Goal: Transaction & Acquisition: Purchase product/service

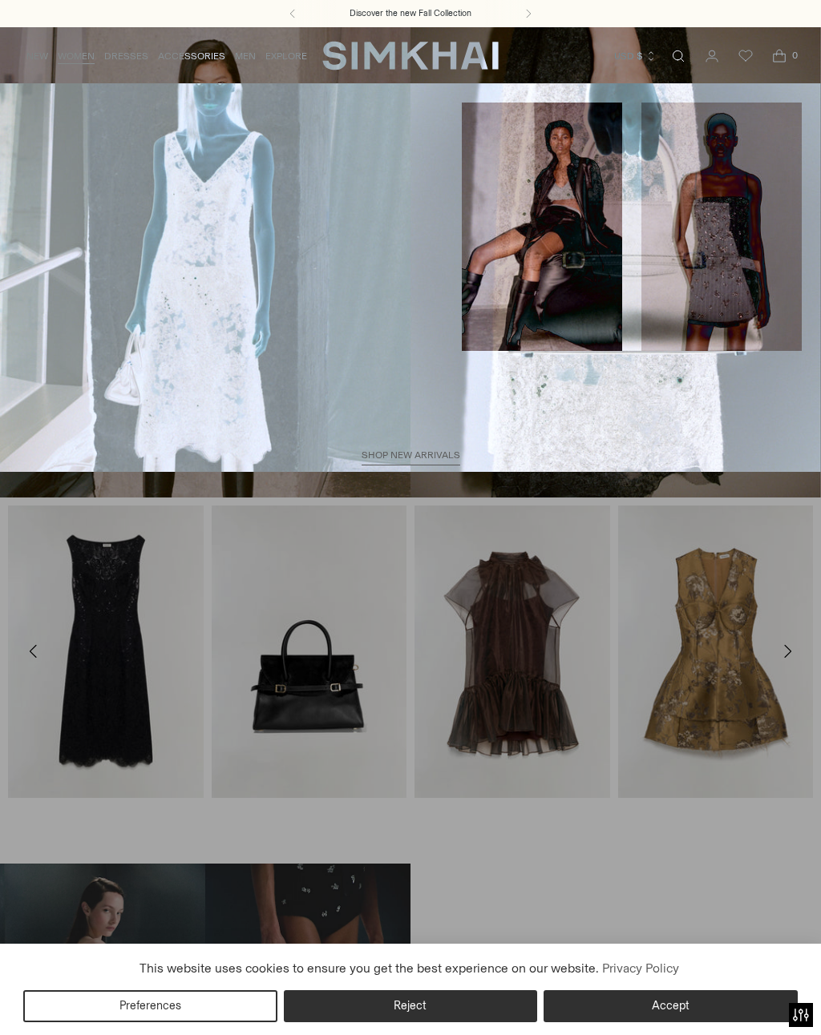
click at [33, 389] on link "Skirts" at bounding box center [35, 394] width 33 height 11
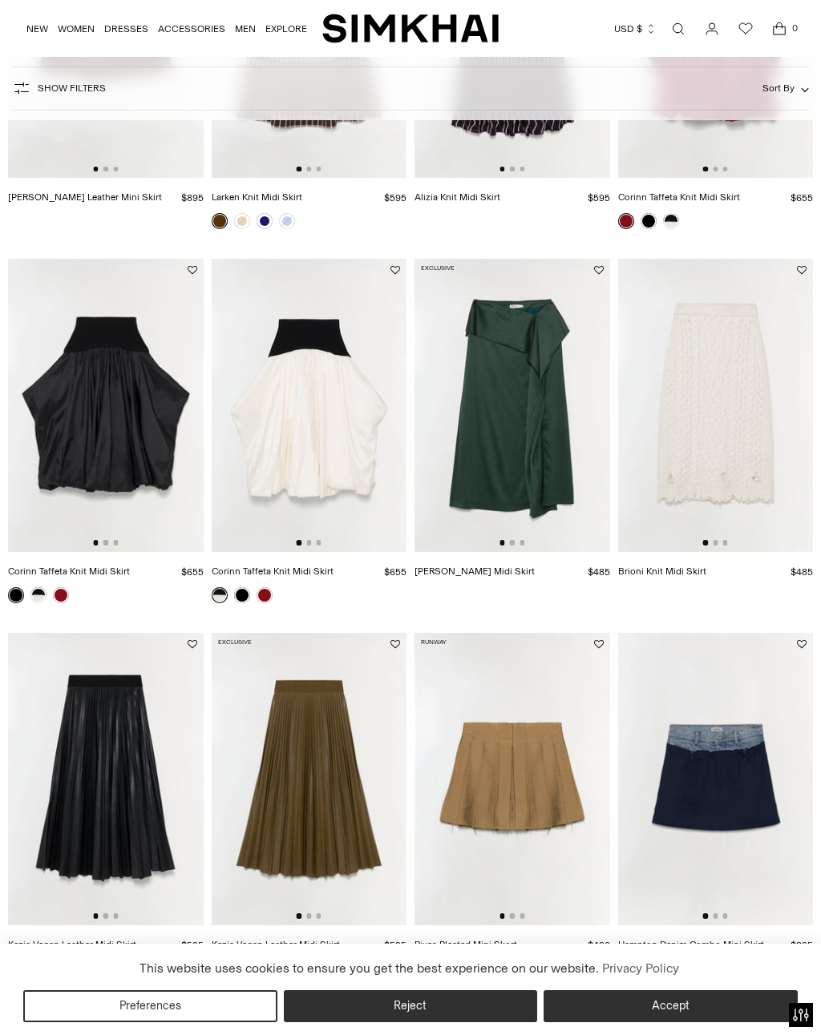
scroll to position [704, 0]
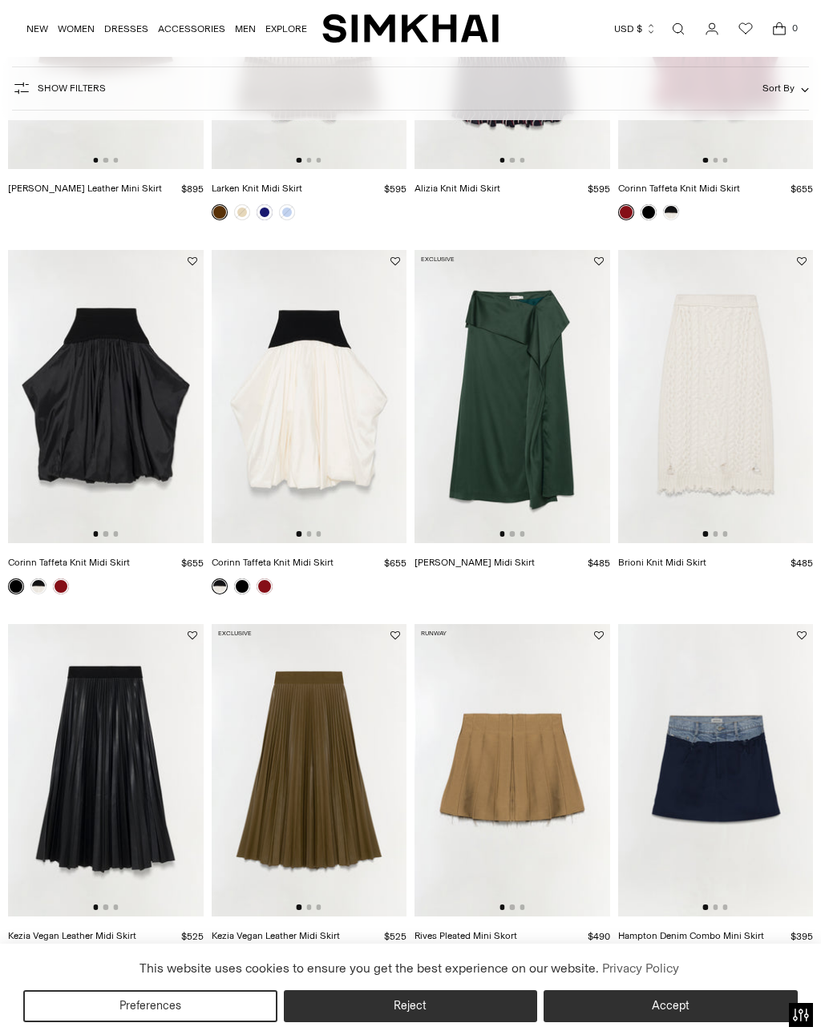
click at [303, 349] on img at bounding box center [310, 396] width 196 height 292
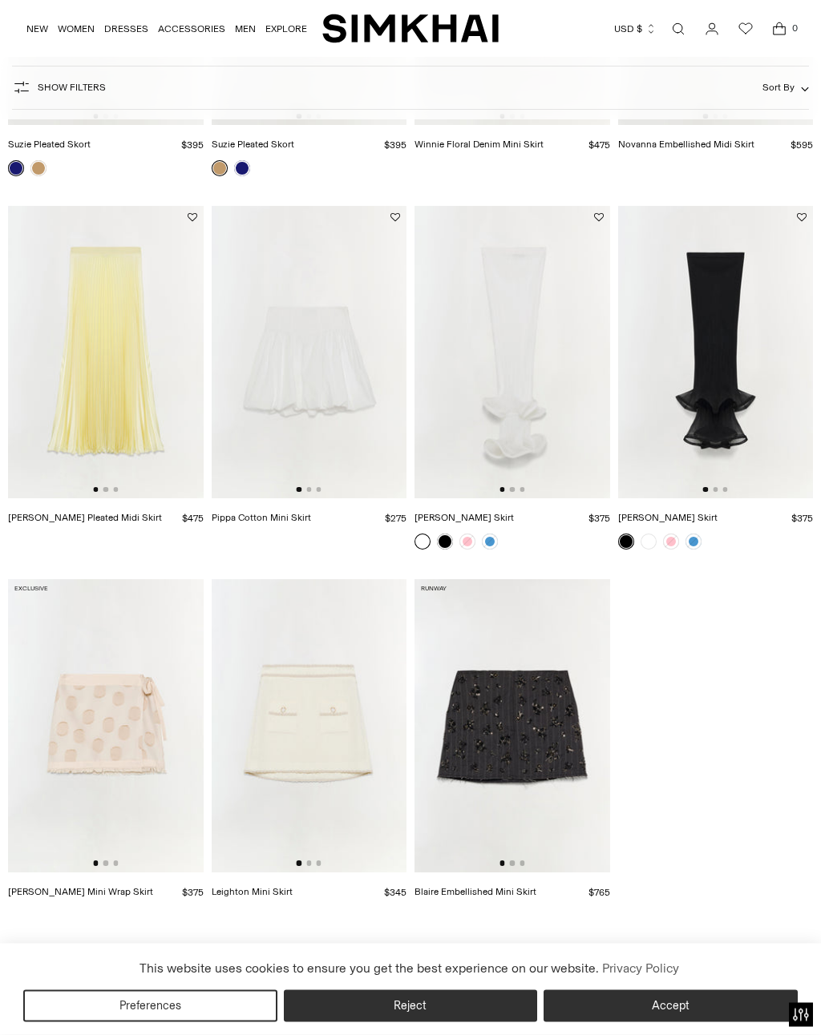
scroll to position [1869, 0]
click at [299, 353] on img at bounding box center [310, 352] width 196 height 292
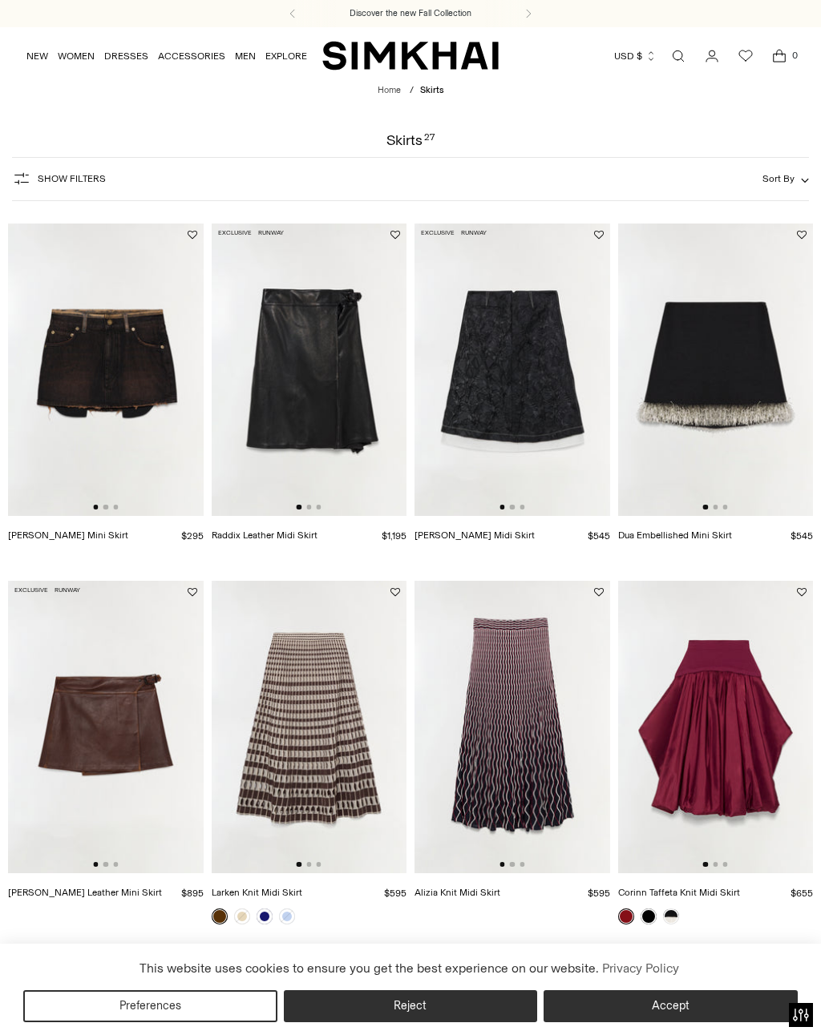
scroll to position [1894, 0]
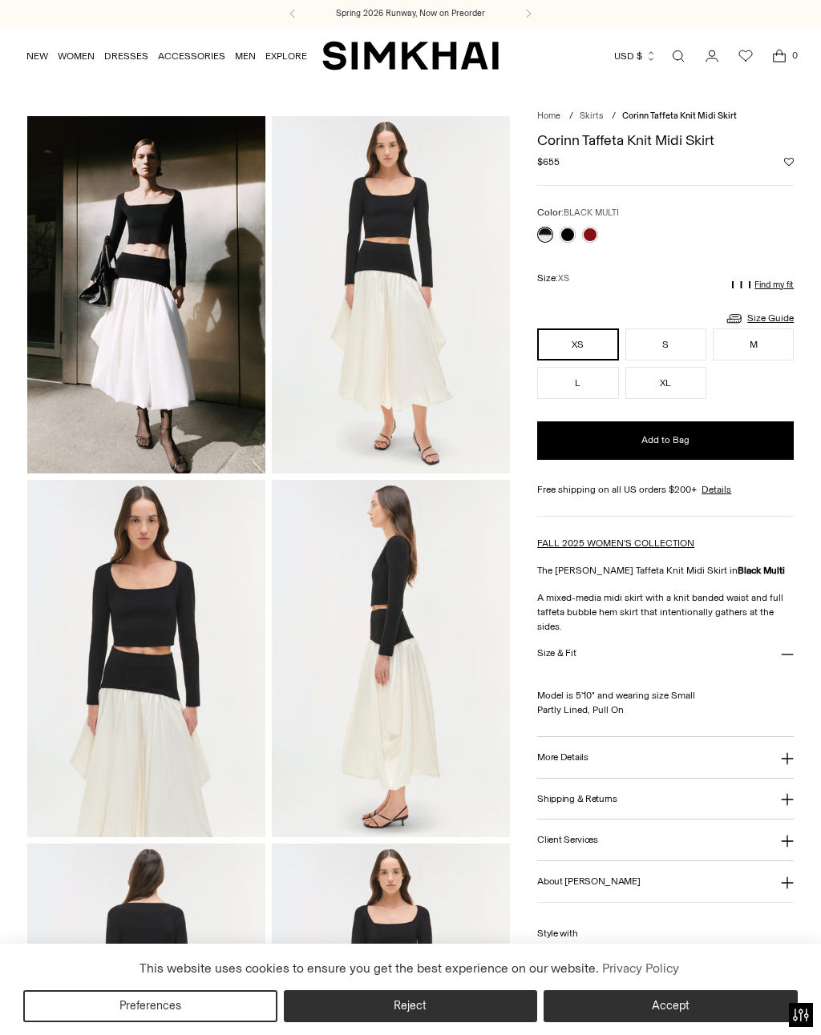
click at [566, 235] on link at bounding box center [567, 235] width 16 height 16
